Goal: Register for event/course

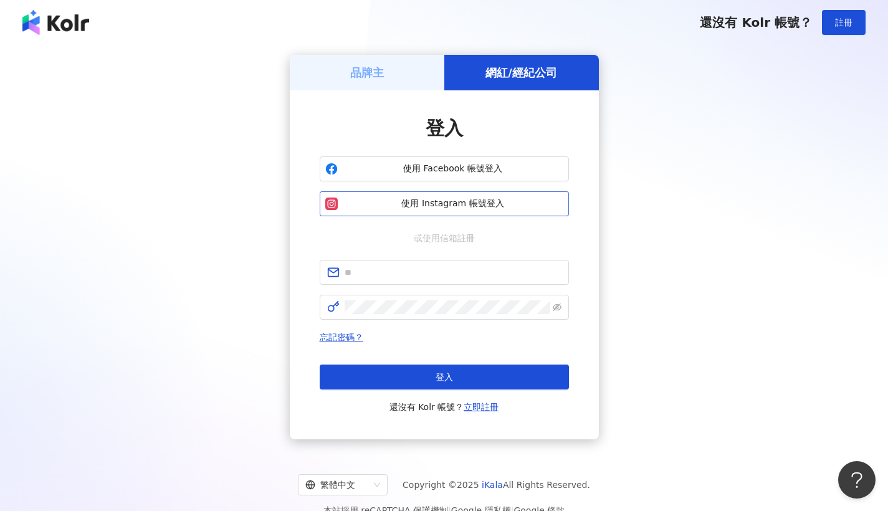
click at [454, 204] on span "使用 Instagram 帳號登入" at bounding box center [453, 203] width 221 height 12
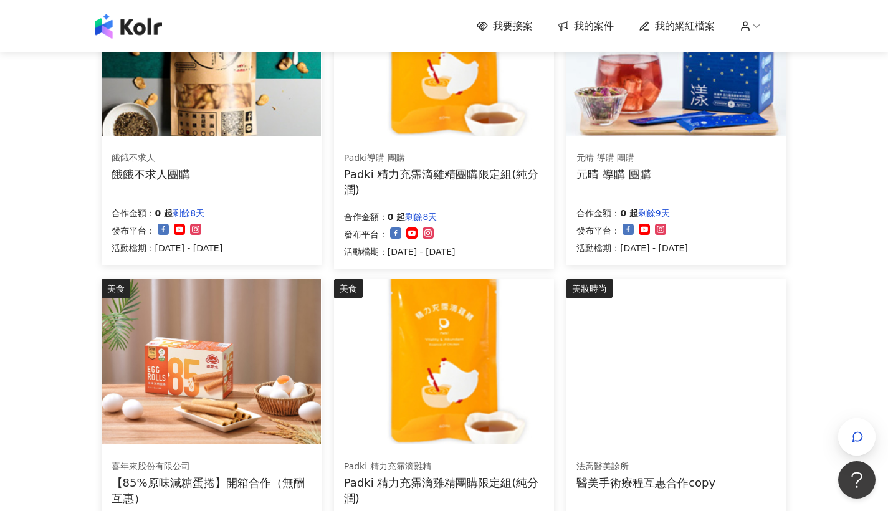
scroll to position [647, 0]
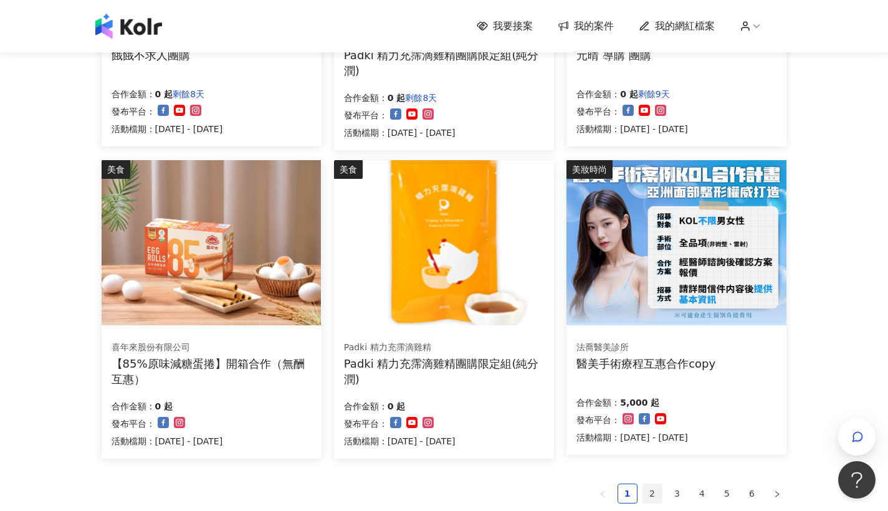
click at [653, 488] on link "2" at bounding box center [652, 493] width 19 height 19
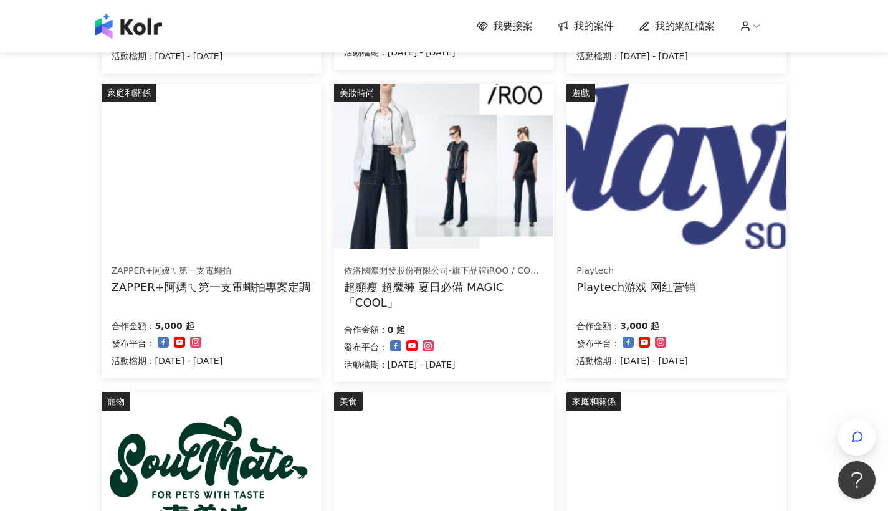
scroll to position [750, 0]
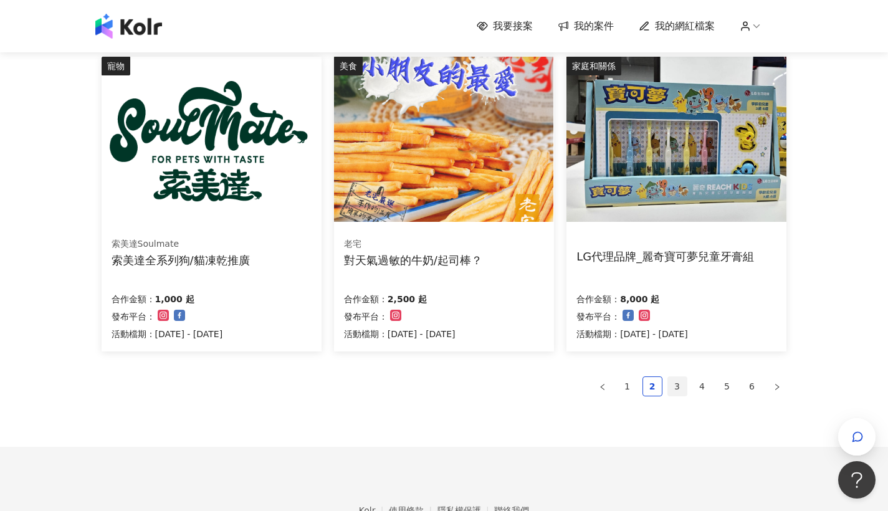
click at [676, 385] on link "3" at bounding box center [677, 386] width 19 height 19
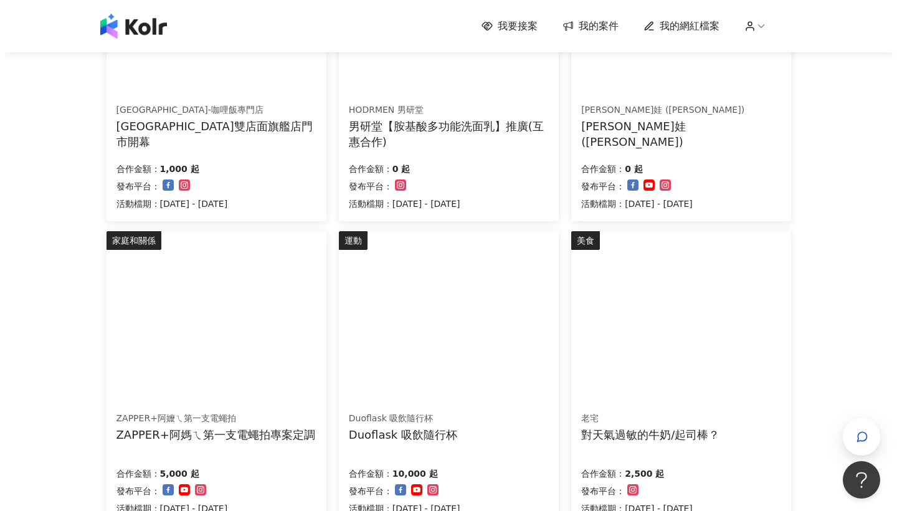
scroll to position [548, 0]
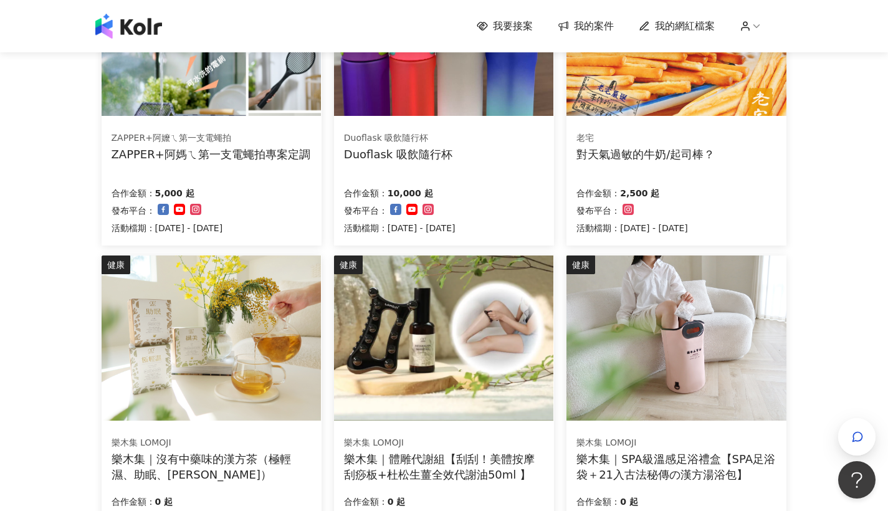
click at [667, 318] on img at bounding box center [675, 337] width 219 height 165
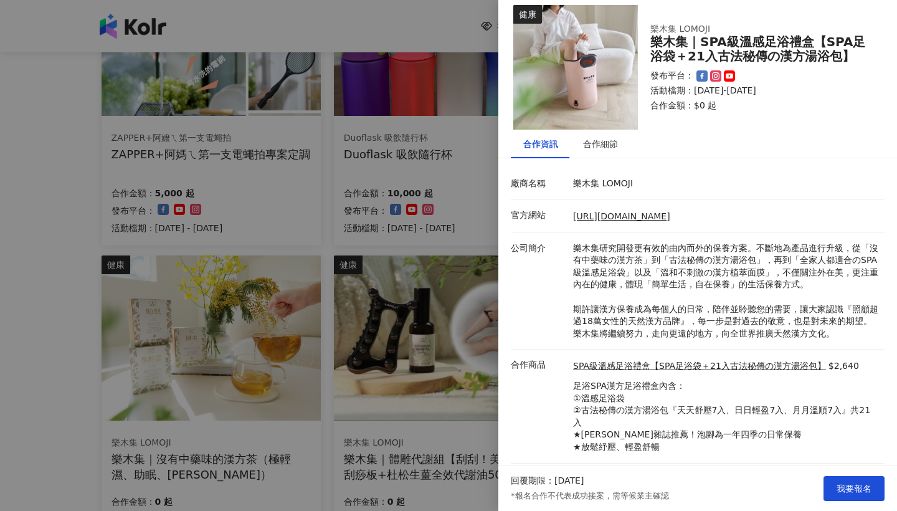
scroll to position [19, 0]
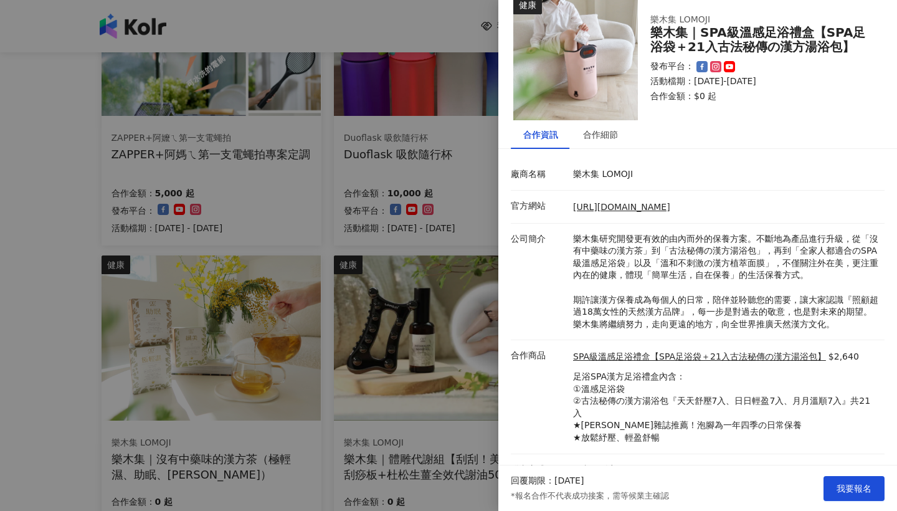
click at [442, 350] on div at bounding box center [448, 255] width 897 height 511
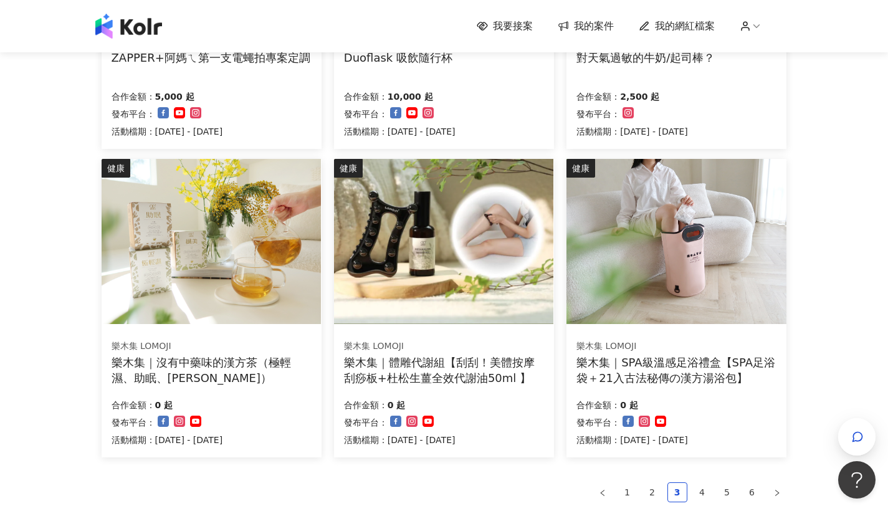
scroll to position [822, 0]
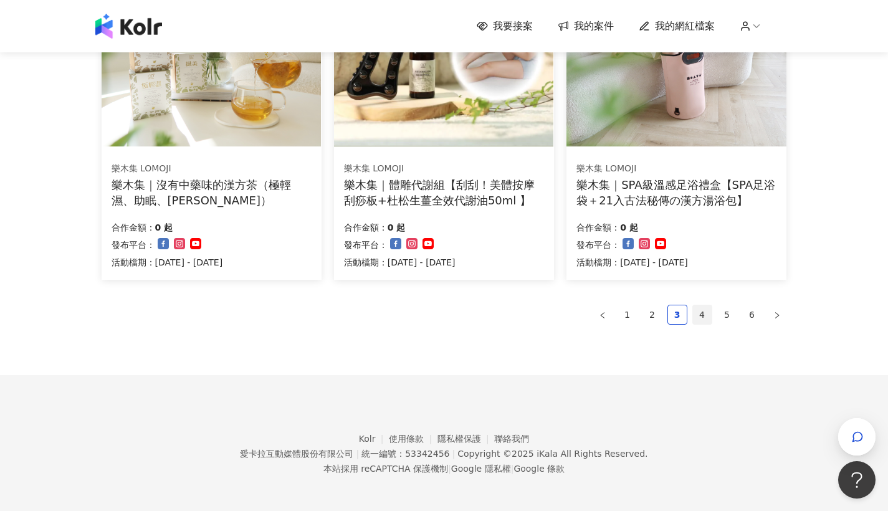
click at [700, 312] on link "4" at bounding box center [702, 314] width 19 height 19
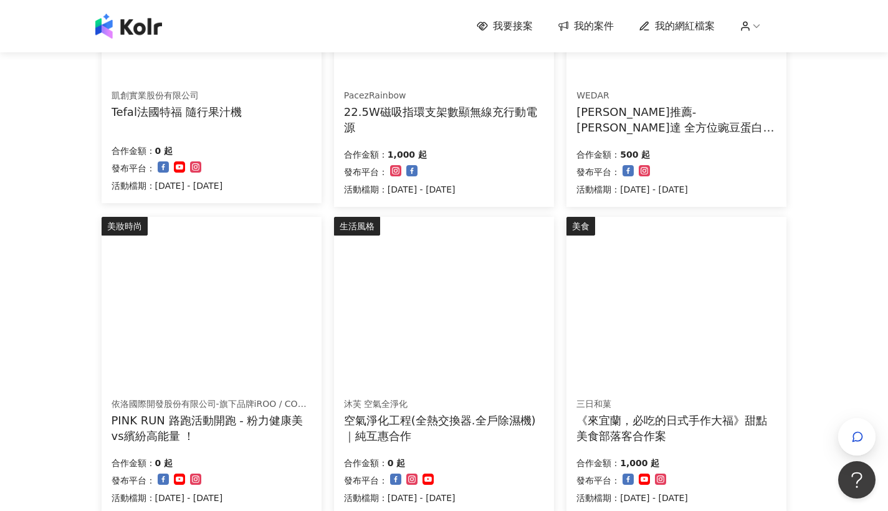
scroll to position [824, 0]
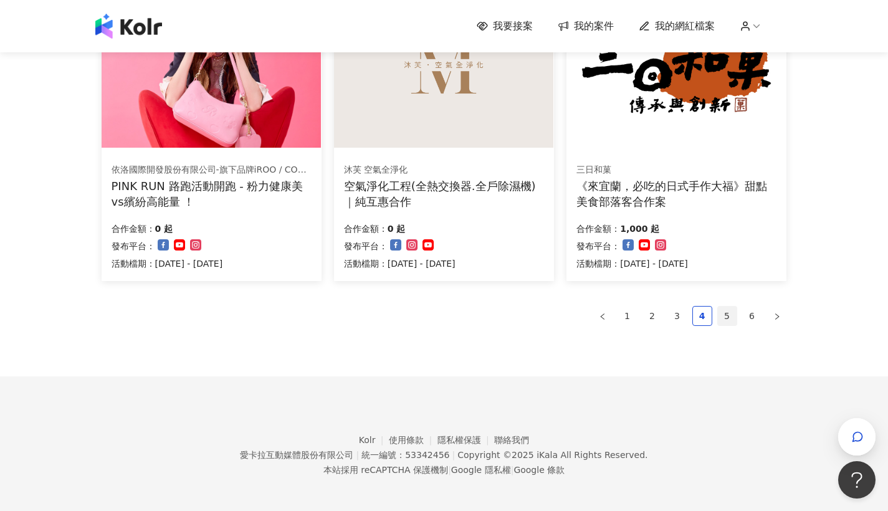
click at [723, 311] on link "5" at bounding box center [727, 315] width 19 height 19
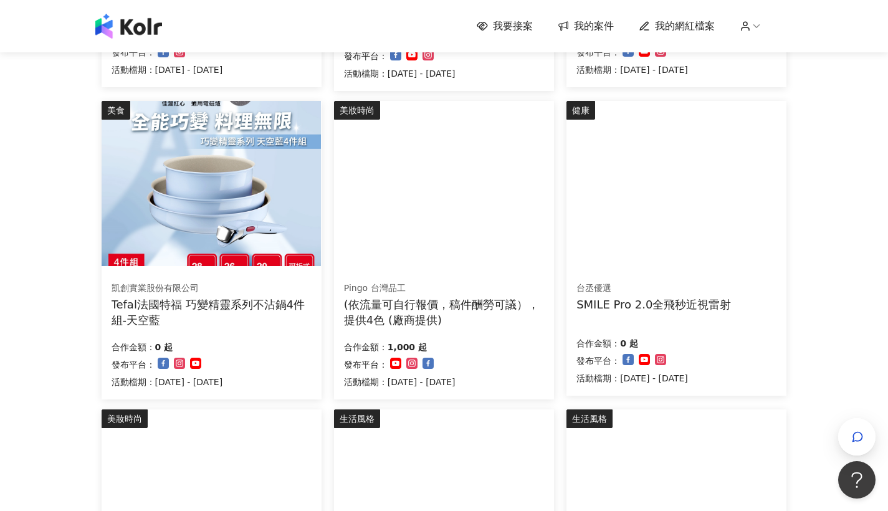
scroll to position [395, 0]
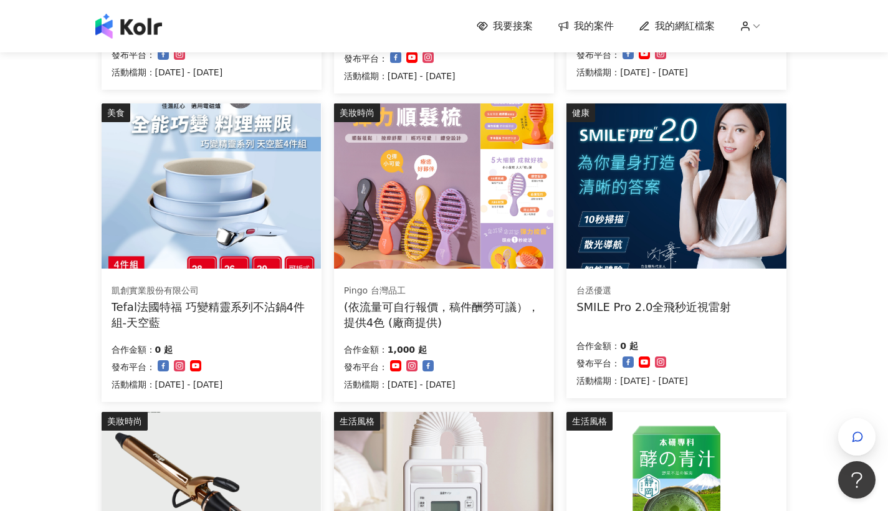
click at [204, 221] on img at bounding box center [211, 185] width 219 height 165
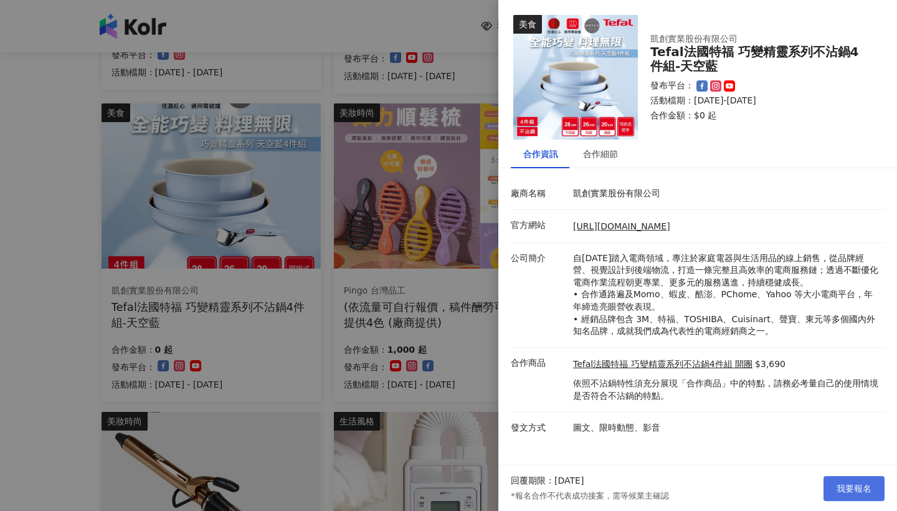
click at [852, 493] on span "我要報名" at bounding box center [854, 488] width 35 height 10
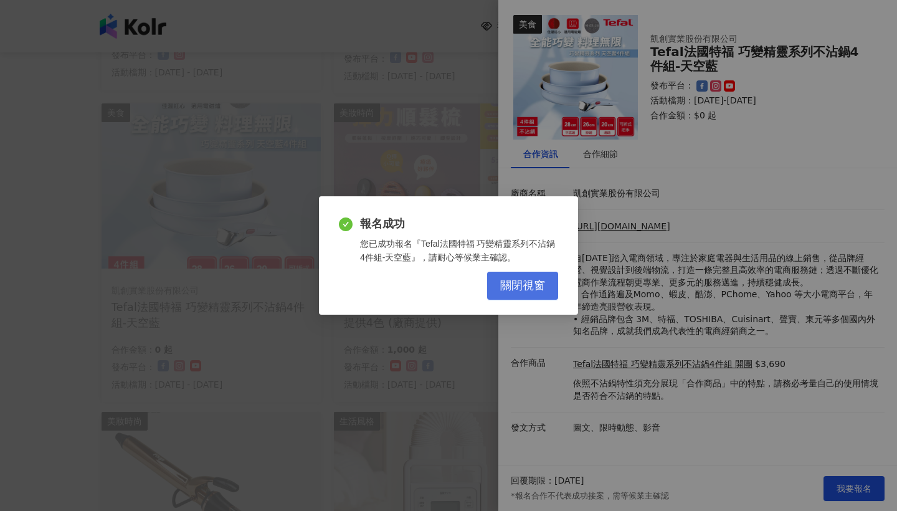
click at [529, 287] on span "關閉視窗" at bounding box center [522, 286] width 45 height 14
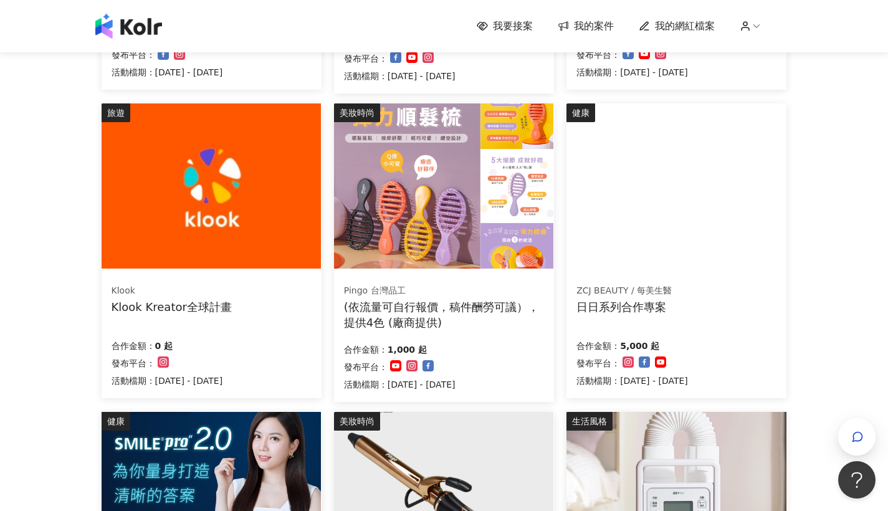
scroll to position [353, 0]
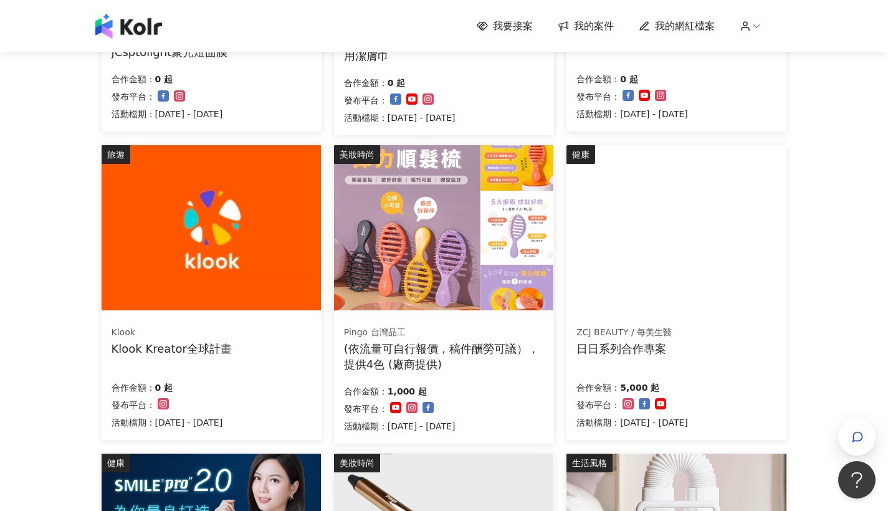
click at [478, 262] on img at bounding box center [443, 227] width 219 height 165
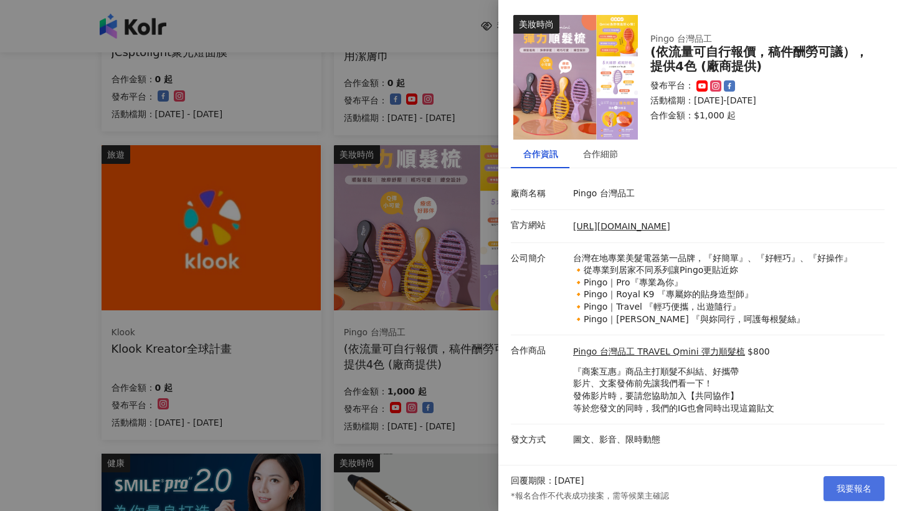
click at [863, 493] on span "我要報名" at bounding box center [854, 488] width 35 height 10
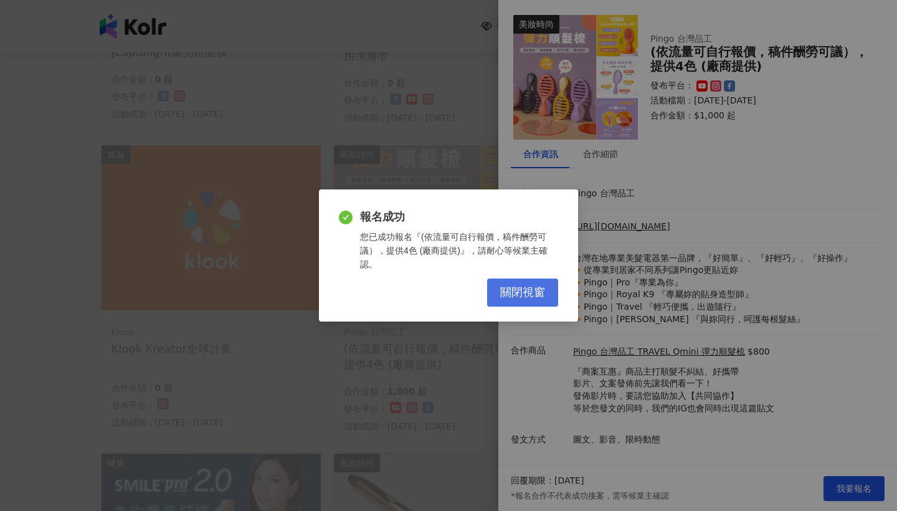
click at [508, 290] on span "關閉視窗" at bounding box center [522, 293] width 45 height 14
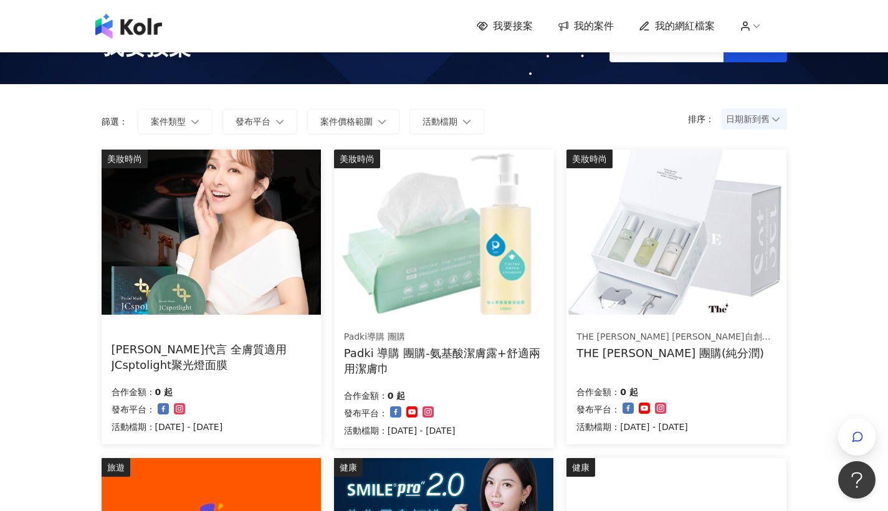
scroll to position [0, 0]
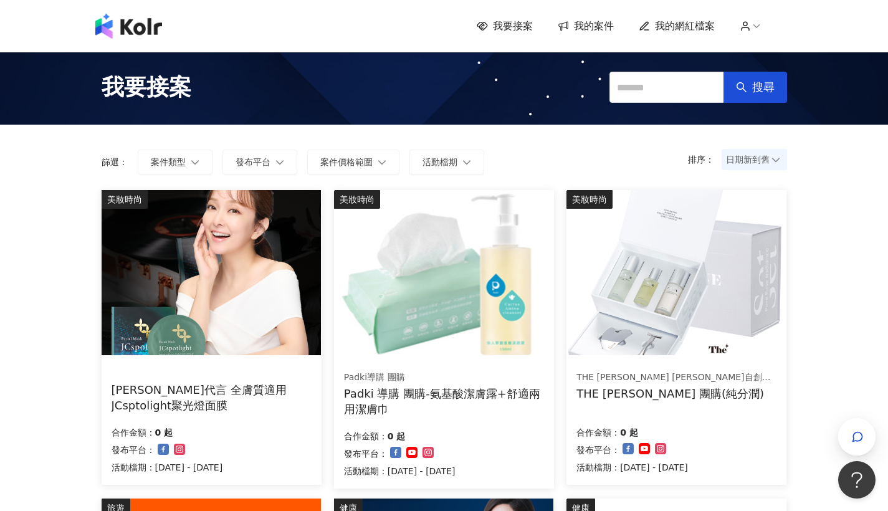
click at [700, 309] on img at bounding box center [675, 272] width 219 height 165
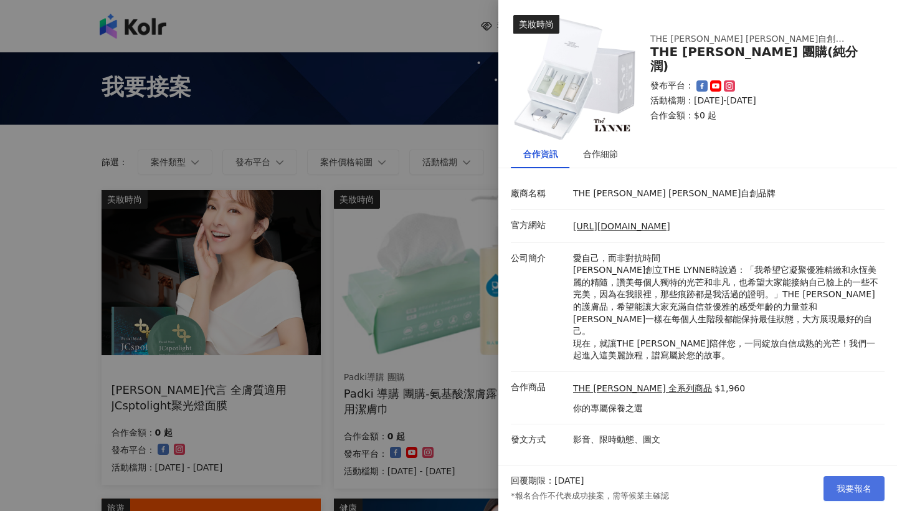
click at [858, 492] on span "我要報名" at bounding box center [854, 488] width 35 height 10
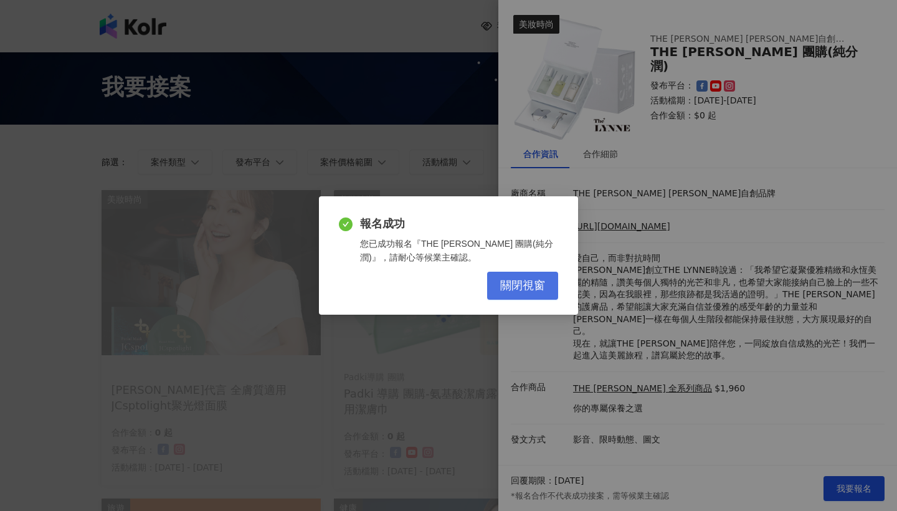
click at [534, 286] on span "關閉視窗" at bounding box center [522, 286] width 45 height 14
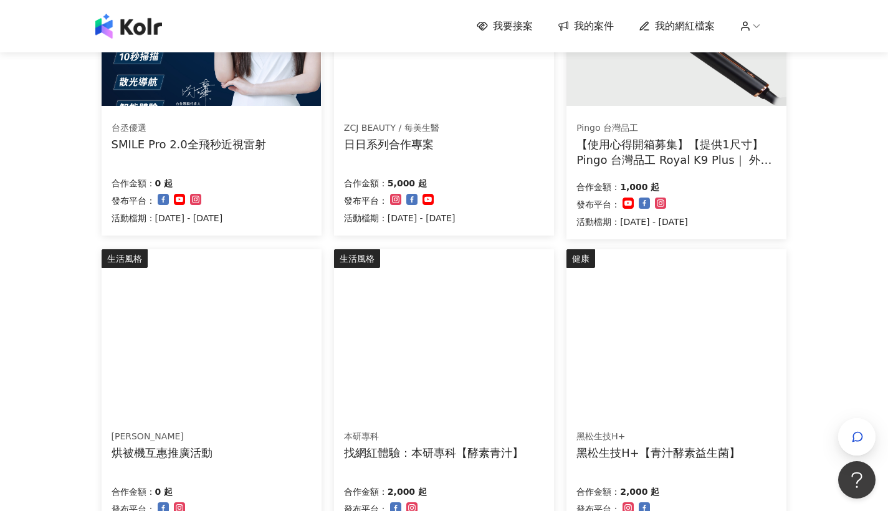
scroll to position [783, 0]
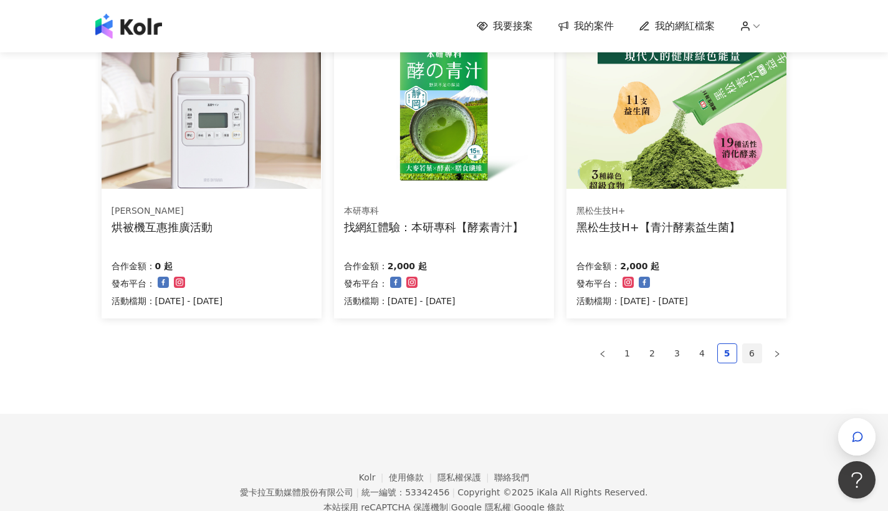
click at [754, 349] on link "6" at bounding box center [752, 353] width 19 height 19
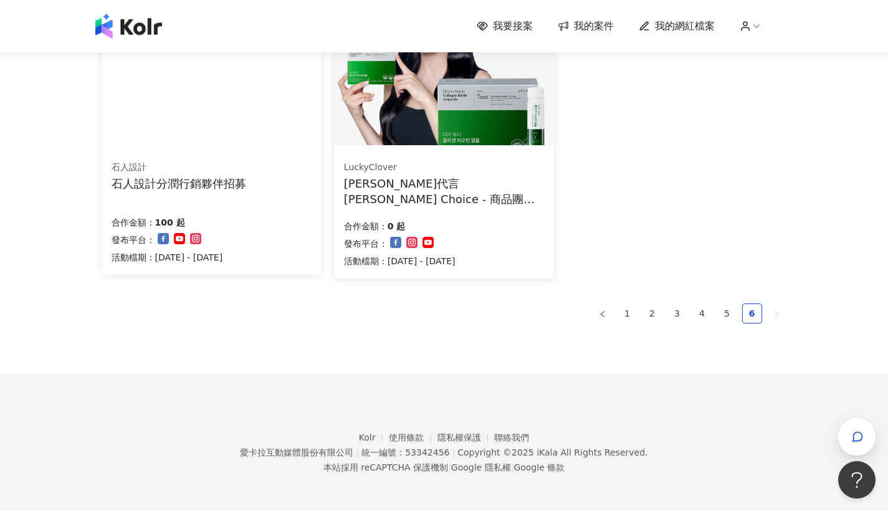
scroll to position [39, 0]
